Goal: Information Seeking & Learning: Compare options

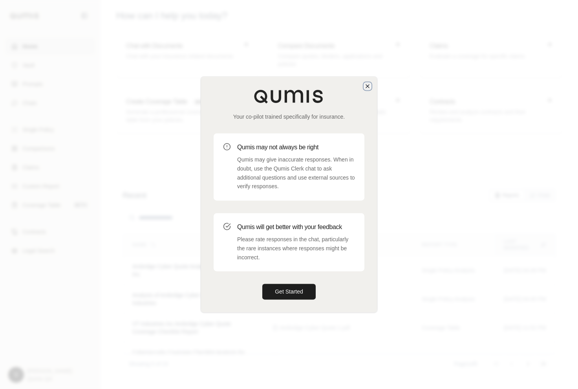
click at [368, 83] on icon "button" at bounding box center [368, 86] width 6 height 6
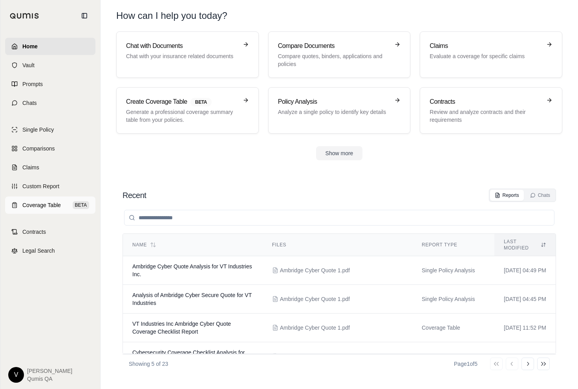
click at [42, 205] on span "Coverage Table" at bounding box center [41, 205] width 39 height 8
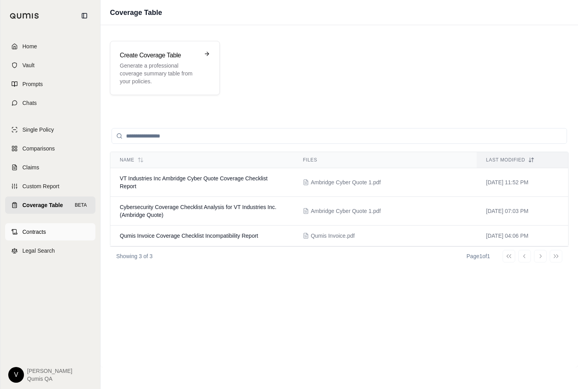
click at [48, 231] on link "Contracts" at bounding box center [50, 231] width 90 height 17
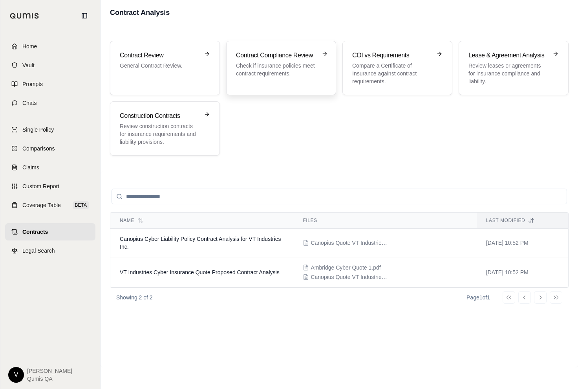
click at [263, 73] on p "Check if insurance policies meet contract requirements." at bounding box center [275, 70] width 79 height 16
click at [170, 114] on h3 "Construction Contracts" at bounding box center [159, 115] width 79 height 9
click at [419, 66] on p "Compare a Certificate of Insurance against contract requirements." at bounding box center [391, 74] width 79 height 24
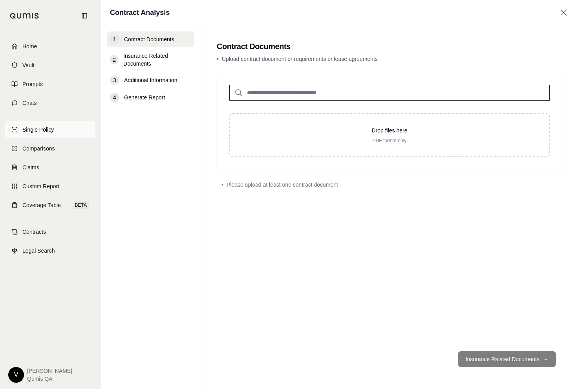
click at [61, 123] on link "Single Policy" at bounding box center [50, 129] width 90 height 17
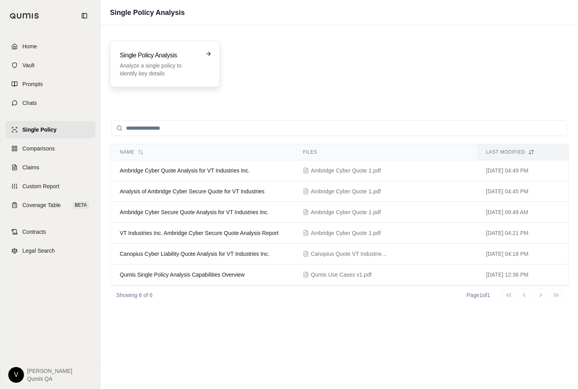
click at [160, 49] on div "Single Policy Analysis Analyze a single policy to identify key details" at bounding box center [165, 64] width 110 height 46
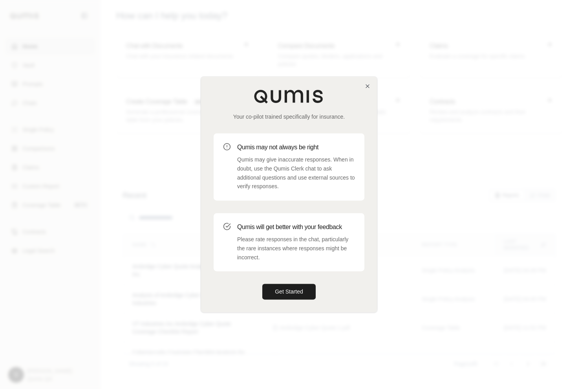
click at [367, 83] on div "Your co-pilot trained specifically for insurance. Qumis may not always be right…" at bounding box center [289, 194] width 176 height 235
click at [368, 89] on icon "button" at bounding box center [368, 86] width 6 height 6
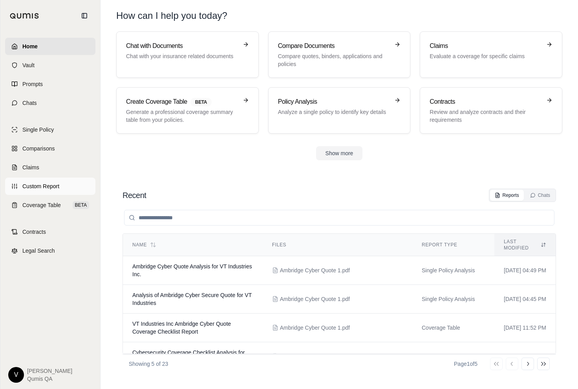
click at [59, 181] on link "Custom Report" at bounding box center [50, 186] width 90 height 17
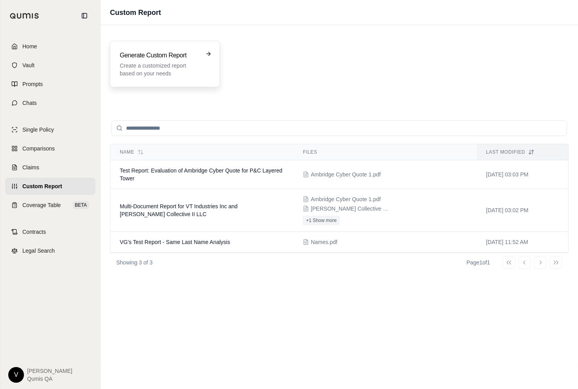
click at [171, 61] on div "Generate Custom Report Create a customized report based on your needs" at bounding box center [159, 64] width 79 height 27
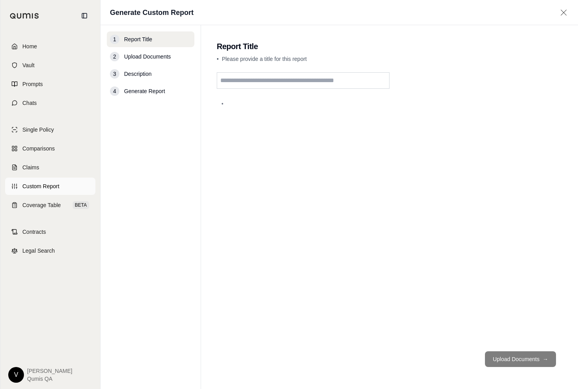
click at [46, 183] on span "Custom Report" at bounding box center [40, 186] width 37 height 8
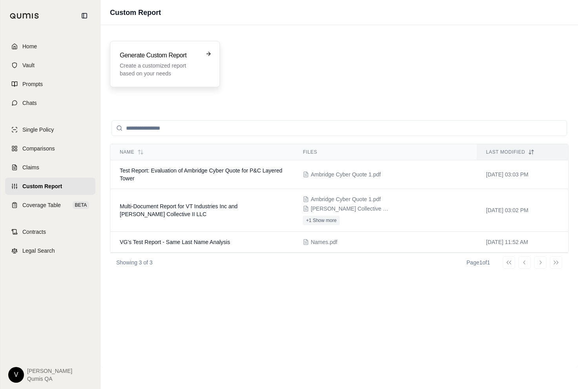
click at [137, 80] on div "Generate Custom Report Create a customized report based on your needs" at bounding box center [165, 64] width 110 height 46
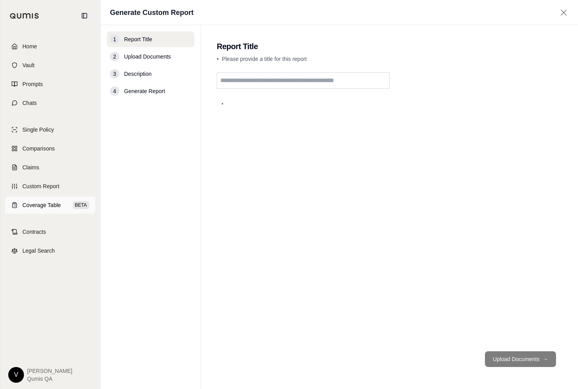
click at [40, 209] on link "Coverage Table BETA" at bounding box center [50, 204] width 90 height 17
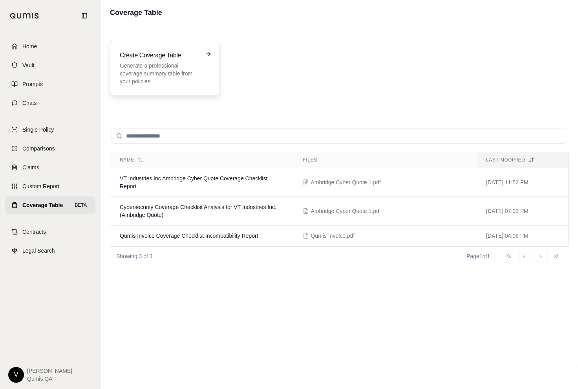
click at [154, 92] on div "Create Coverage Table Generate a professional coverage summary table from your …" at bounding box center [165, 68] width 110 height 54
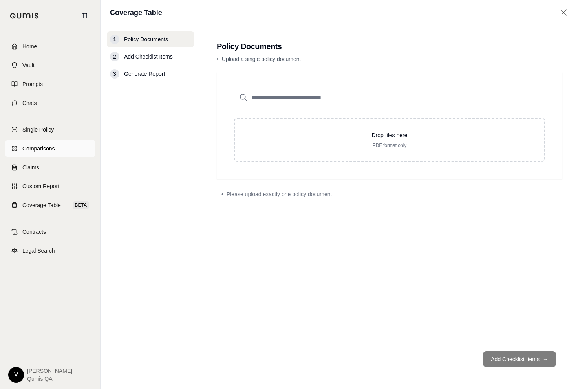
click at [28, 149] on span "Comparisons" at bounding box center [38, 149] width 32 height 8
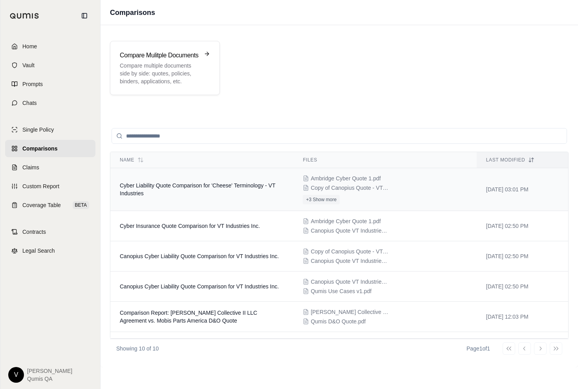
click at [265, 185] on span "Cyber Liability Quote Comparison for 'Cheese' Terminology - VT Industries" at bounding box center [198, 189] width 156 height 14
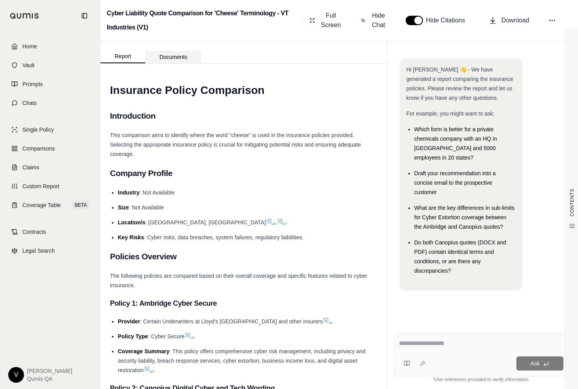
click at [182, 59] on button "Documents" at bounding box center [173, 57] width 56 height 13
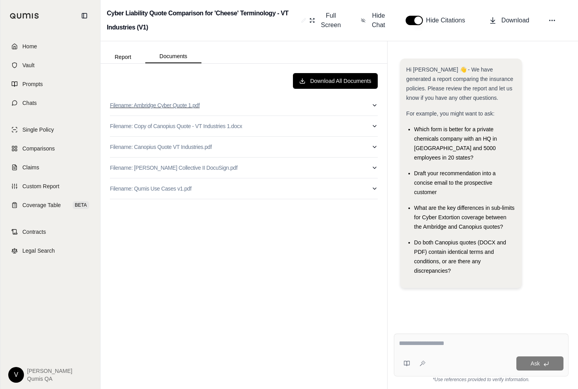
click at [371, 106] on button "Filename: Ambridge Cyber Quote 1.pdf" at bounding box center [244, 105] width 268 height 20
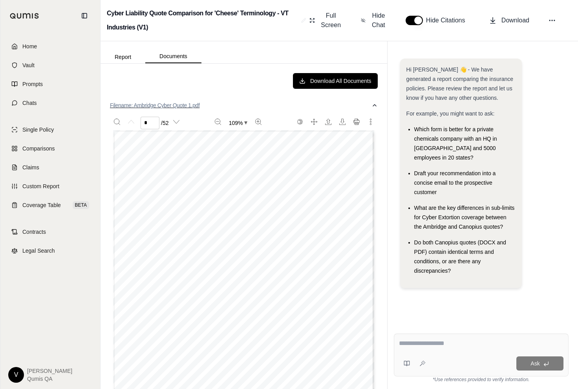
click at [373, 107] on icon "button" at bounding box center [375, 105] width 6 height 6
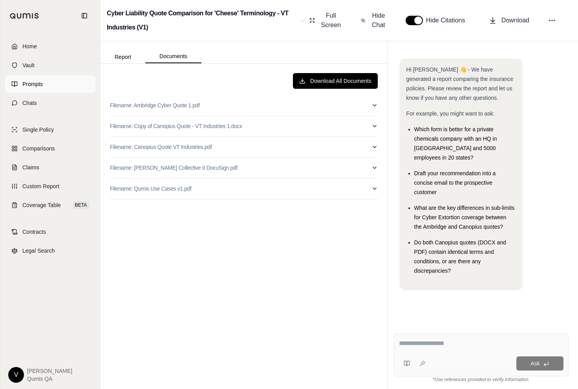
click at [62, 92] on link "Prompts" at bounding box center [50, 83] width 90 height 17
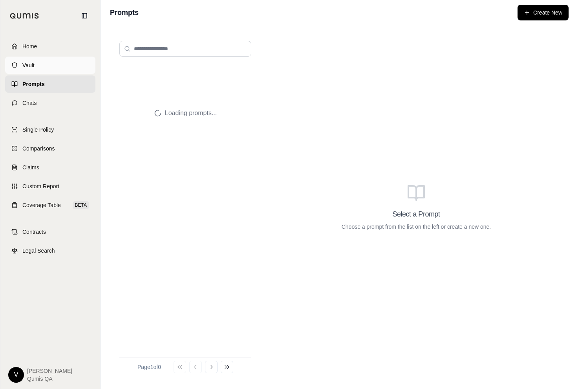
click at [45, 63] on link "Vault" at bounding box center [50, 65] width 90 height 17
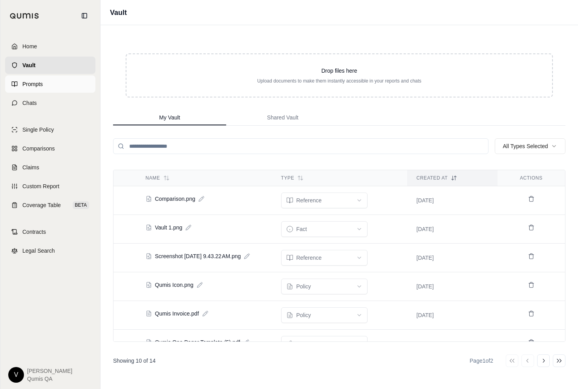
click at [42, 86] on span "Prompts" at bounding box center [32, 84] width 20 height 8
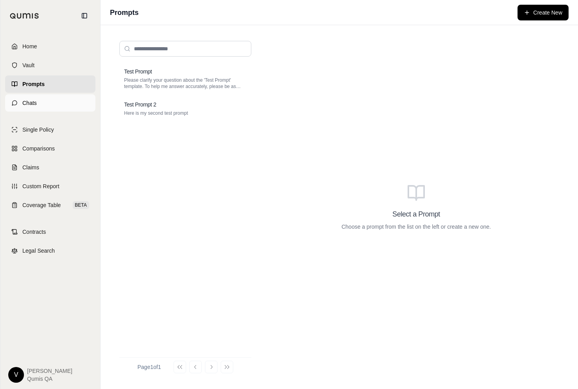
click at [35, 101] on span "Chats" at bounding box center [29, 103] width 15 height 8
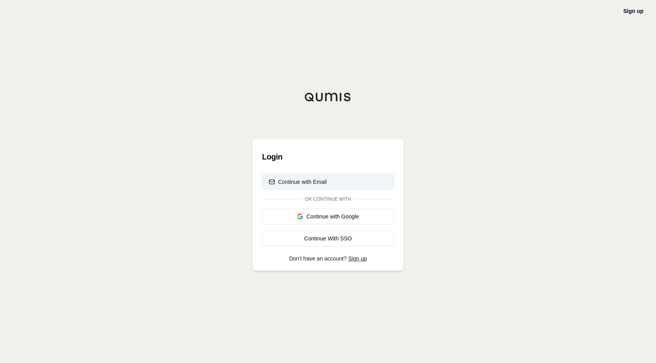
click at [298, 182] on div "Continue with Email" at bounding box center [298, 182] width 58 height 8
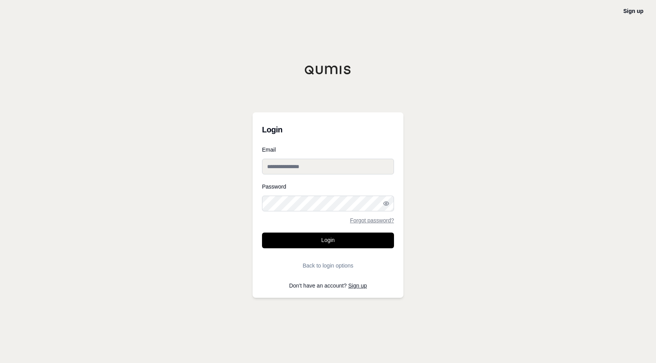
type input "**********"
click at [301, 167] on input "**********" at bounding box center [328, 167] width 132 height 16
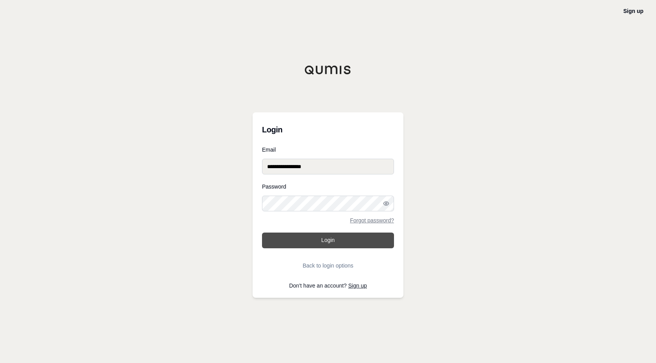
click at [296, 237] on button "Login" at bounding box center [328, 241] width 132 height 16
